Goal: Task Accomplishment & Management: Manage account settings

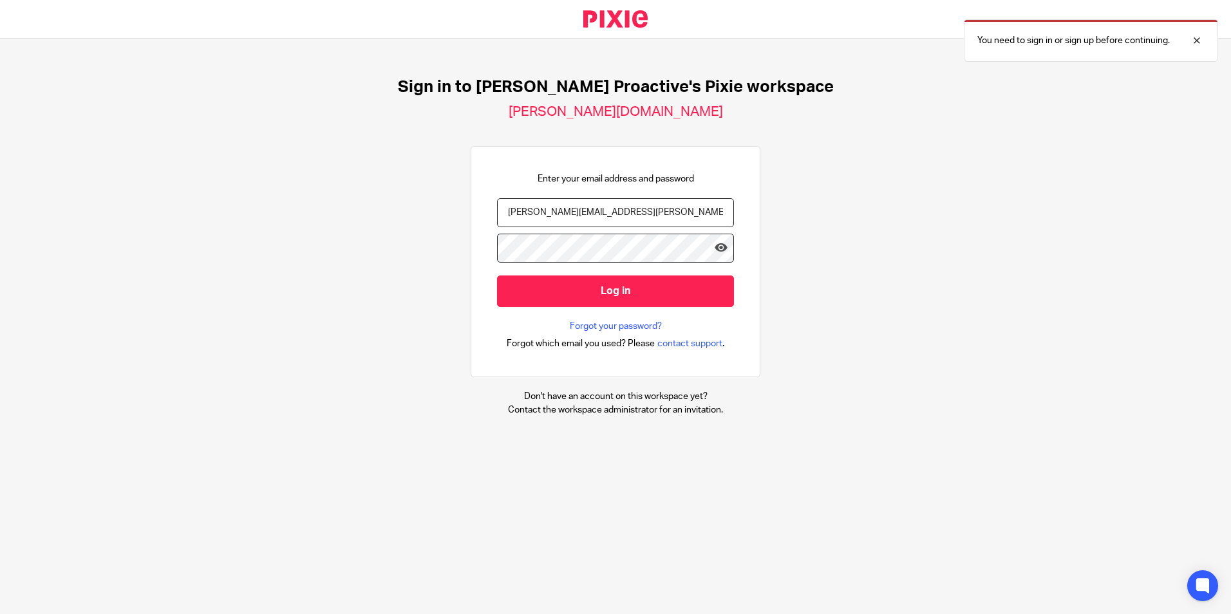
click at [602, 293] on input "Log in" at bounding box center [615, 292] width 237 height 32
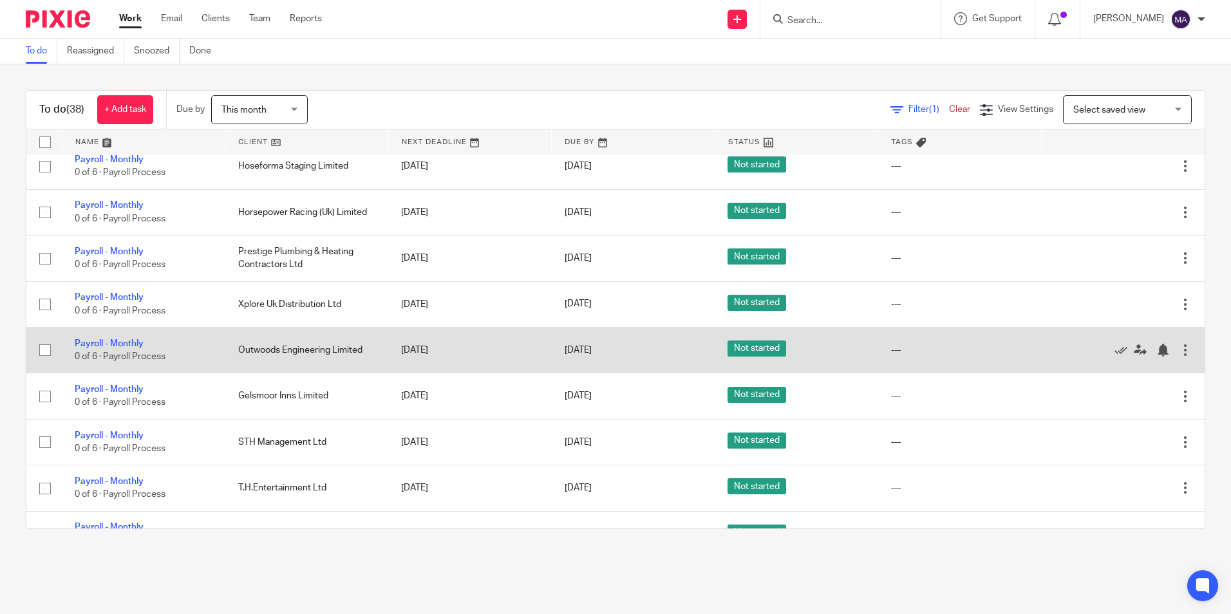
scroll to position [1610, 0]
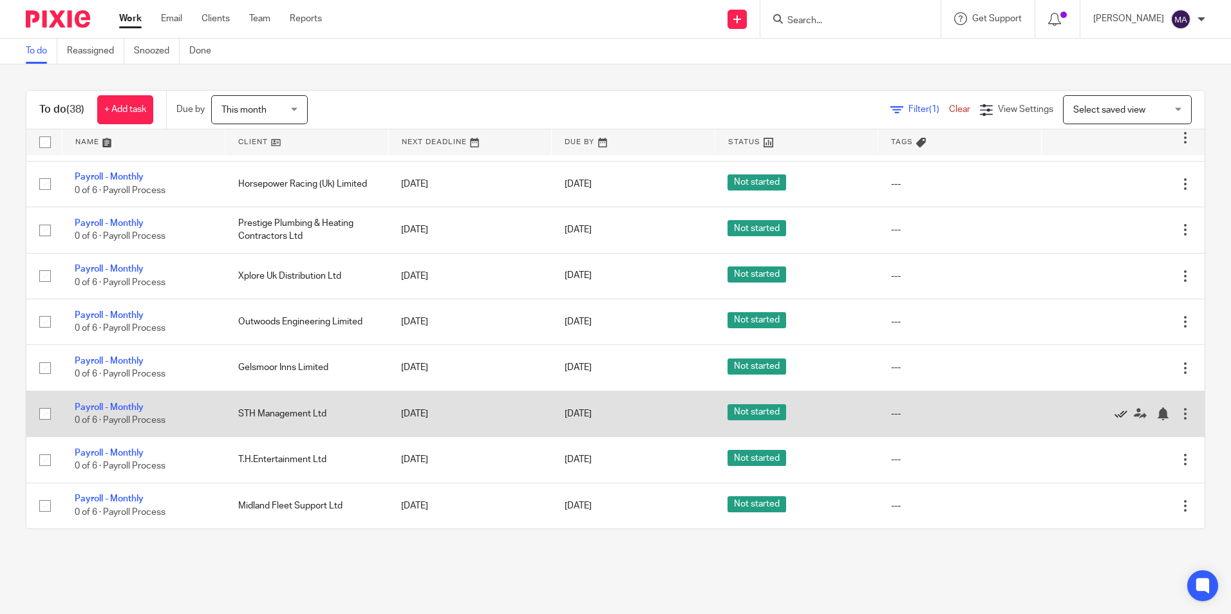
click at [1115, 415] on icon at bounding box center [1121, 414] width 13 height 13
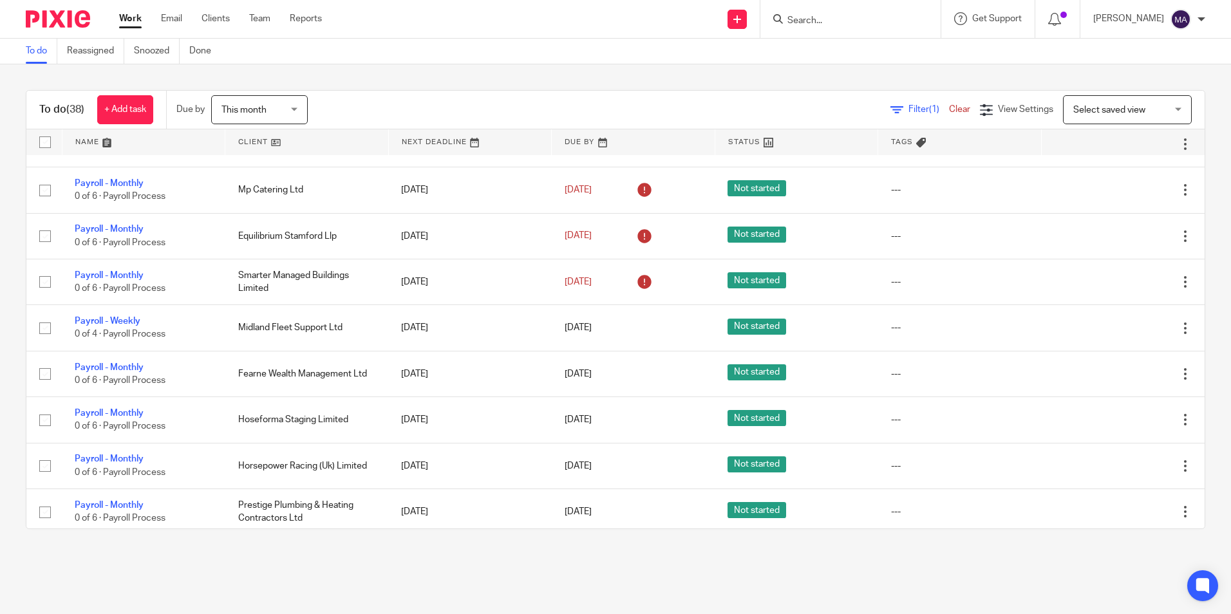
scroll to position [1307, 0]
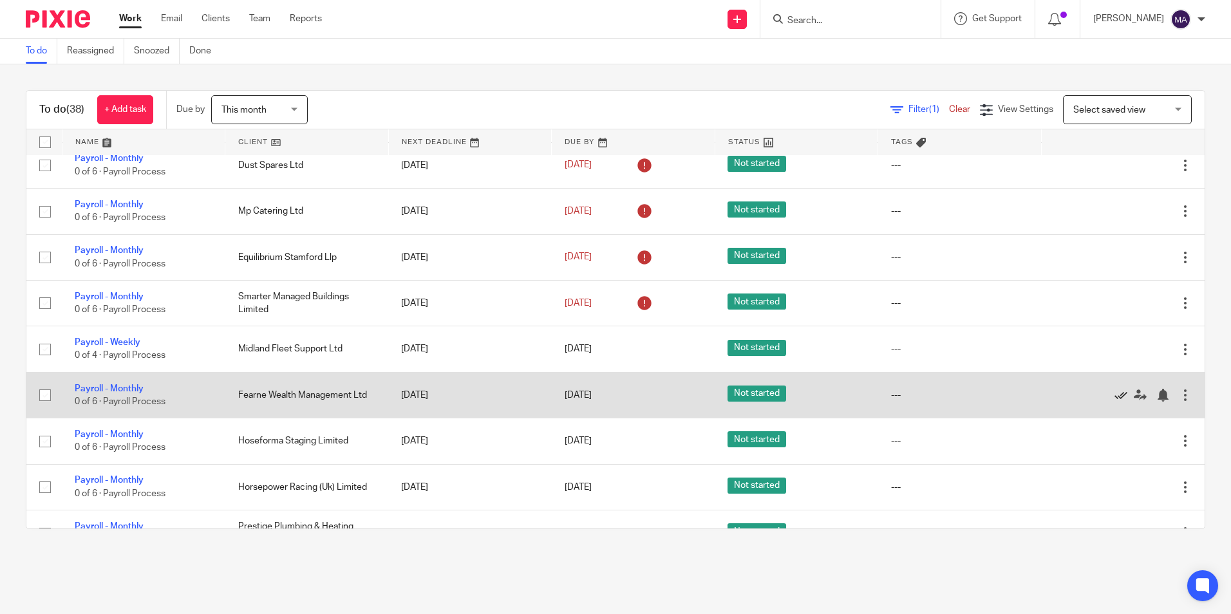
click at [1115, 397] on icon at bounding box center [1121, 395] width 13 height 13
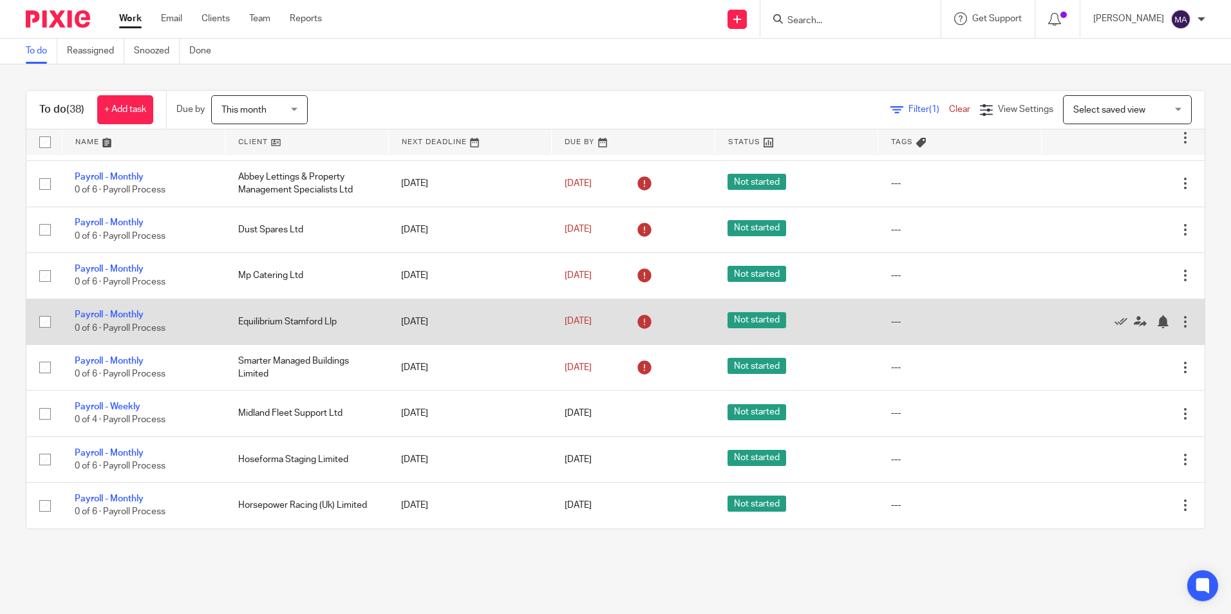
scroll to position [1178, 0]
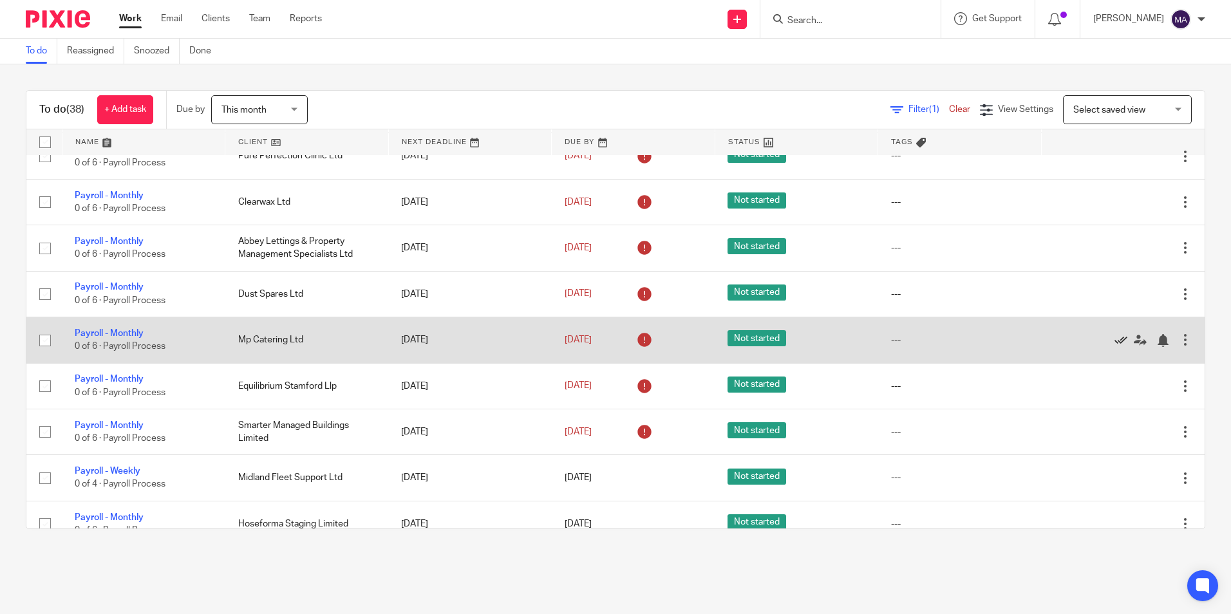
click at [1115, 343] on icon at bounding box center [1121, 340] width 13 height 13
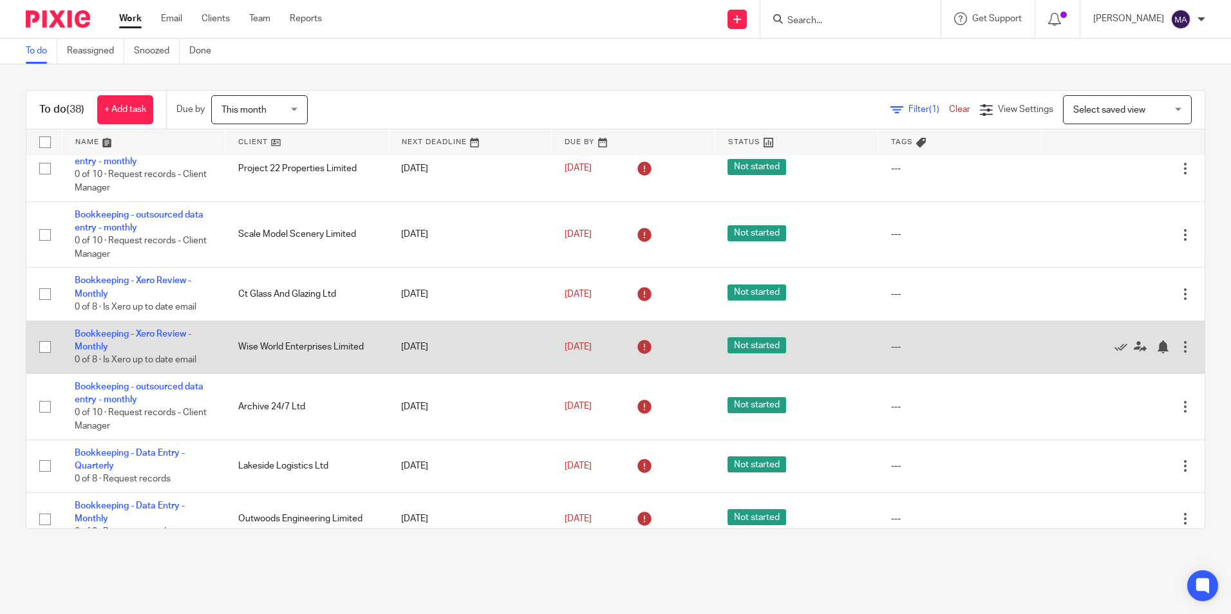
scroll to position [0, 0]
